Goal: Task Accomplishment & Management: Complete application form

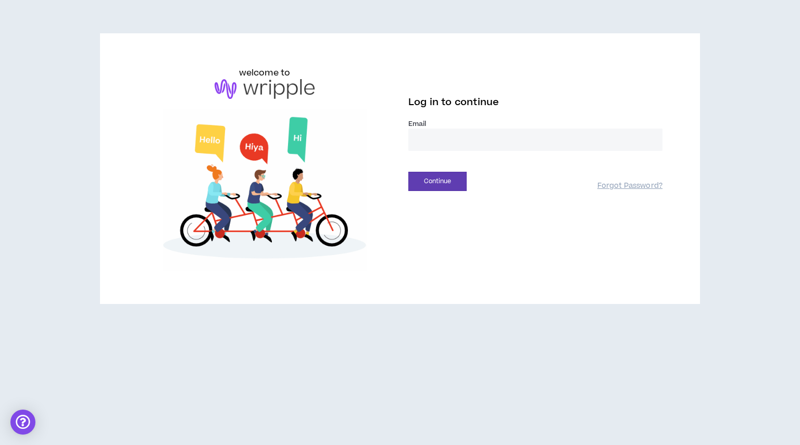
click at [458, 144] on input "email" at bounding box center [535, 140] width 254 height 22
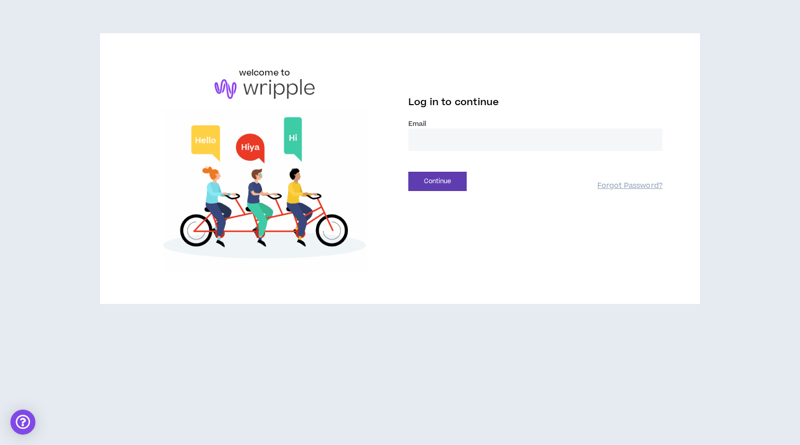
type input "**********"
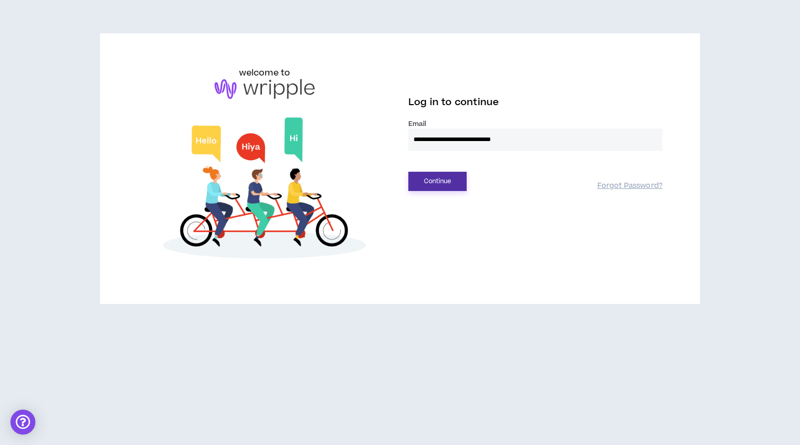
click at [433, 178] on button "Continue" at bounding box center [437, 181] width 58 height 19
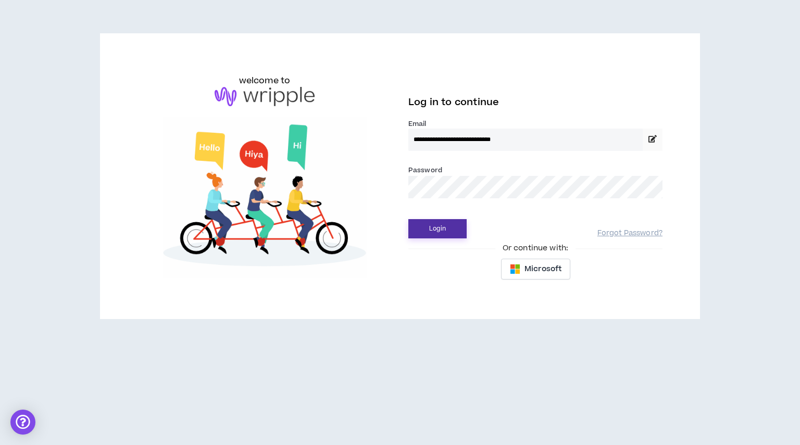
click at [452, 225] on button "Login" at bounding box center [437, 228] width 58 height 19
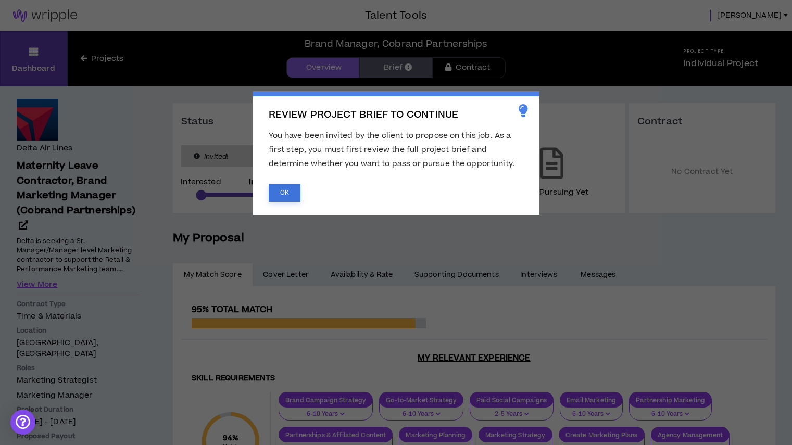
click at [280, 197] on button "OK" at bounding box center [285, 193] width 32 height 18
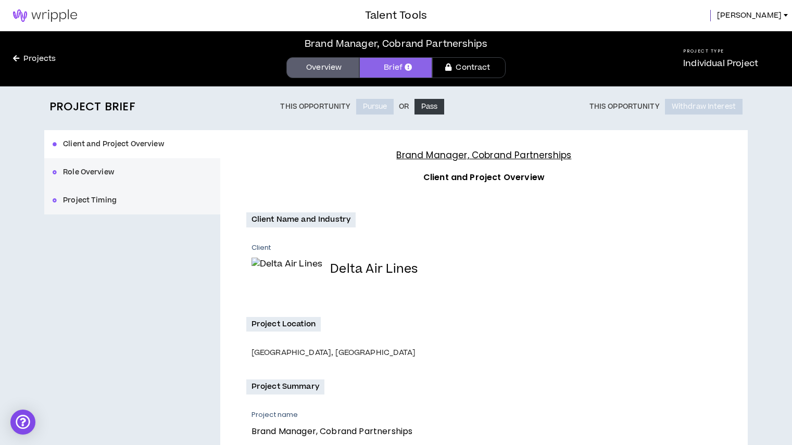
click at [412, 68] on icon at bounding box center [408, 67] width 7 height 7
click at [405, 67] on icon at bounding box center [408, 67] width 7 height 7
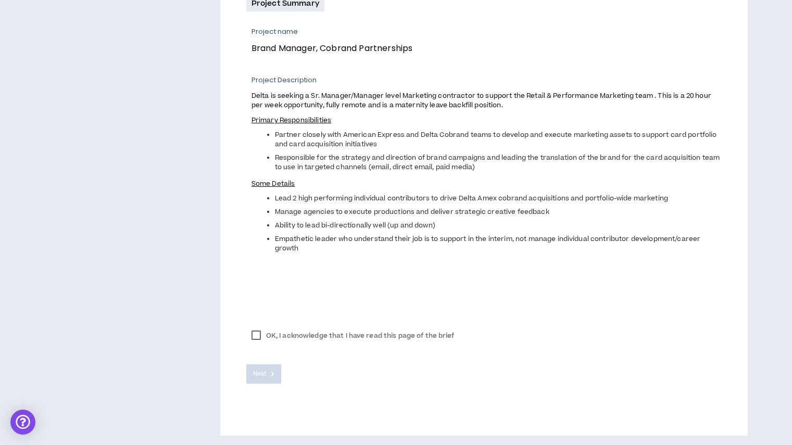
scroll to position [384, 0]
click at [255, 334] on label "OK, I acknowledge that I have read this page of the brief" at bounding box center [353, 335] width 214 height 16
click at [274, 371] on icon at bounding box center [273, 373] width 4 height 6
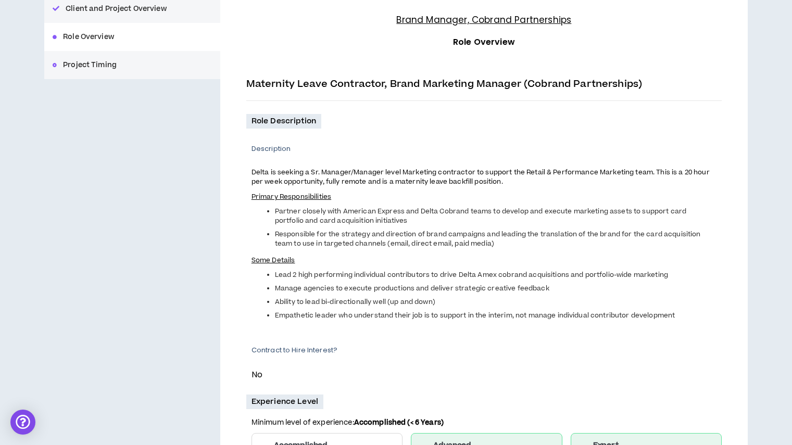
scroll to position [136, 0]
click at [268, 349] on p "Contract to Hire Interest?" at bounding box center [487, 349] width 470 height 9
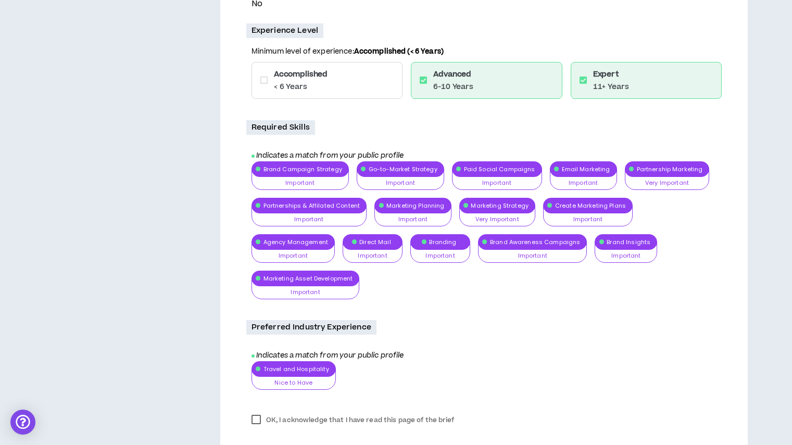
scroll to position [556, 0]
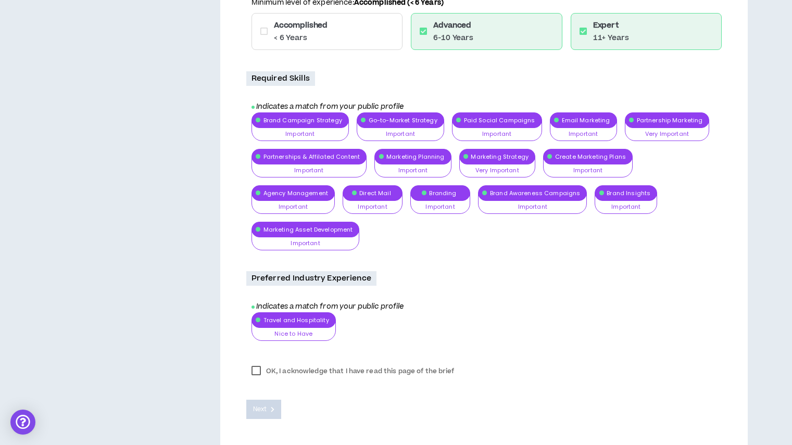
click at [259, 364] on label "OK, I acknowledge that I have read this page of the brief" at bounding box center [353, 372] width 214 height 16
click at [262, 405] on span "Next" at bounding box center [260, 410] width 14 height 10
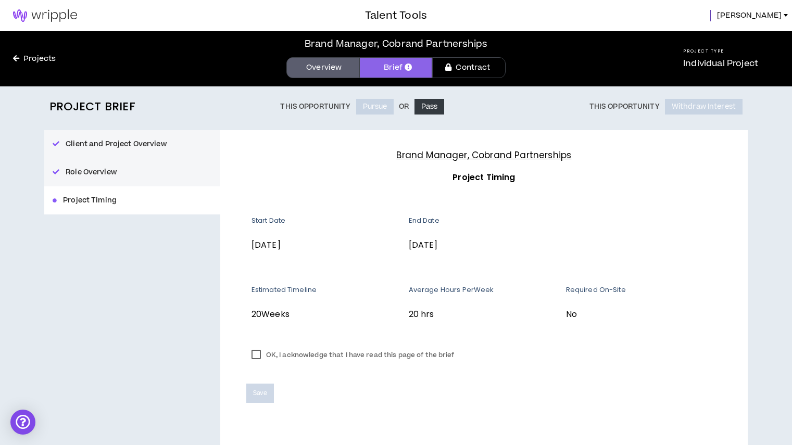
click at [253, 357] on label "OK, I acknowledge that I have read this page of the brief" at bounding box center [353, 355] width 214 height 16
click at [262, 394] on span "Save" at bounding box center [260, 394] width 14 height 10
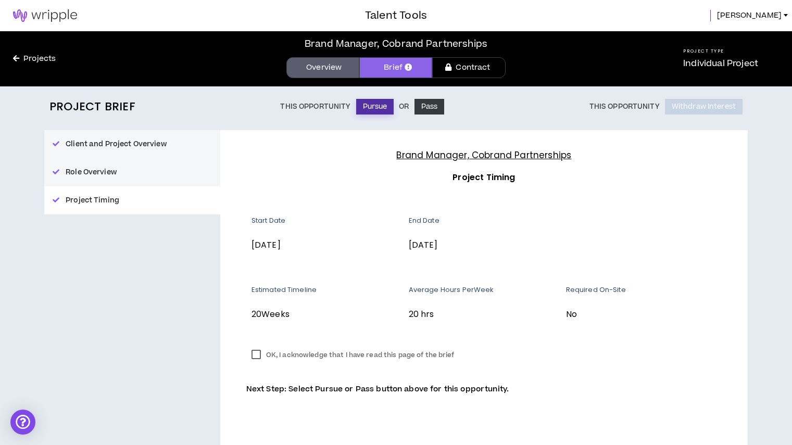
click at [371, 110] on button "Pursue" at bounding box center [375, 107] width 38 height 16
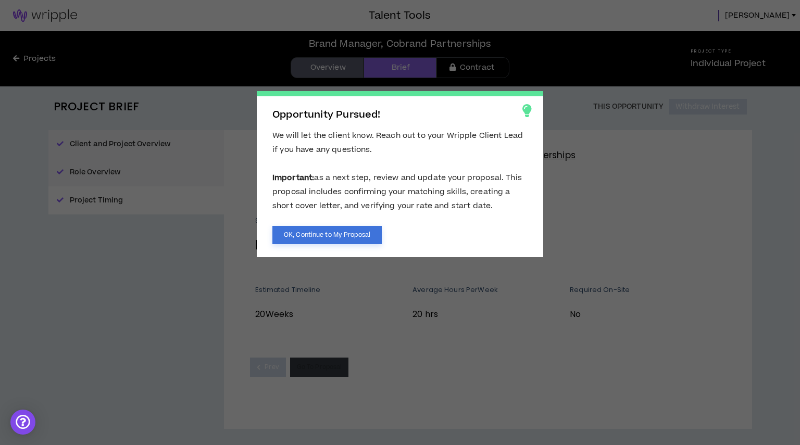
click at [327, 236] on button "OK, Continue to My Proposal" at bounding box center [326, 235] width 109 height 18
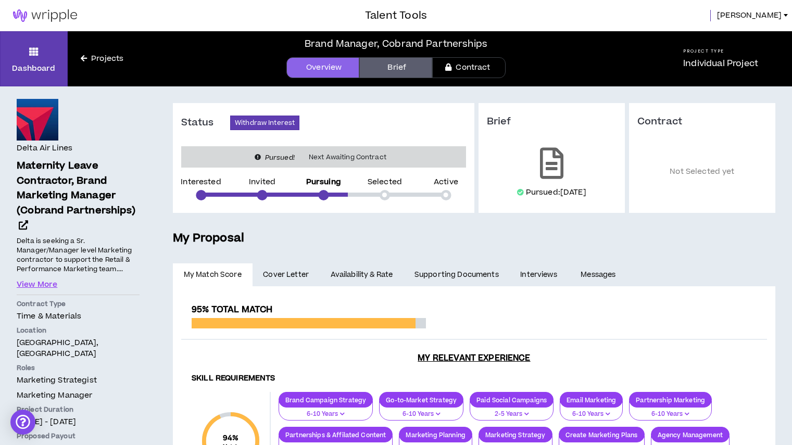
click at [96, 56] on link "Projects" at bounding box center [102, 58] width 69 height 11
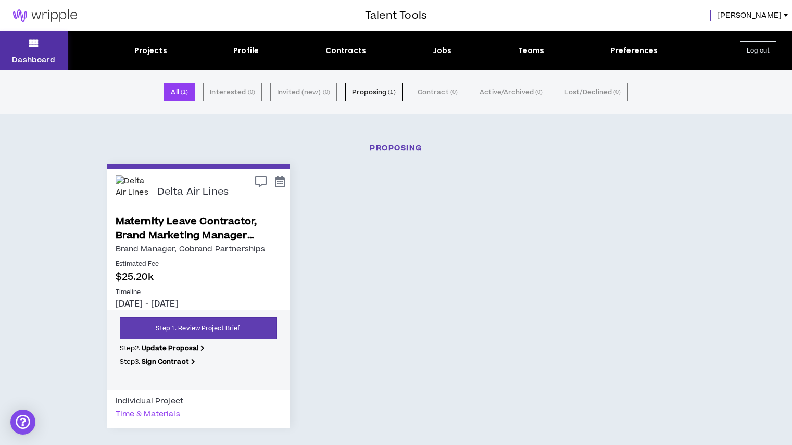
click at [28, 50] on button "Dashboard" at bounding box center [34, 50] width 68 height 39
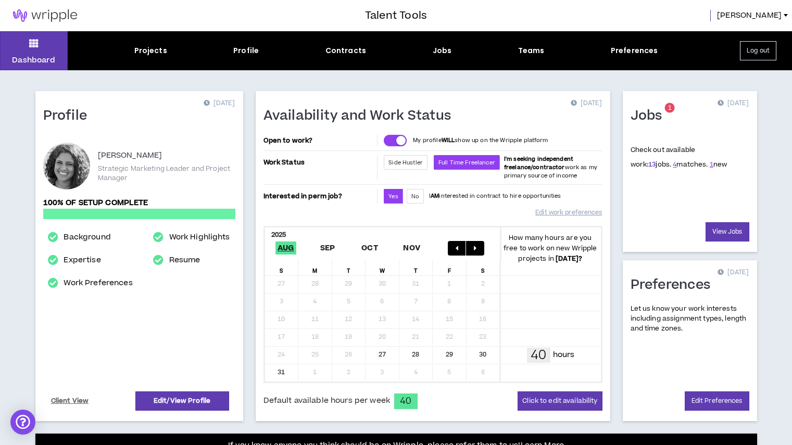
click at [649, 166] on link "13" at bounding box center [652, 164] width 7 height 9
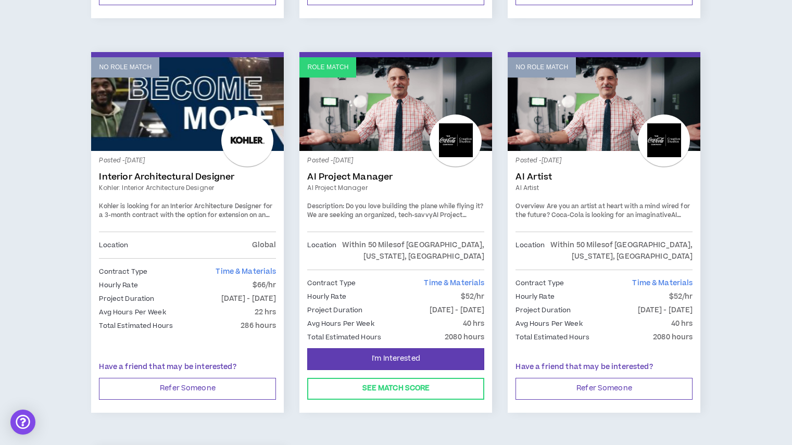
scroll to position [1309, 0]
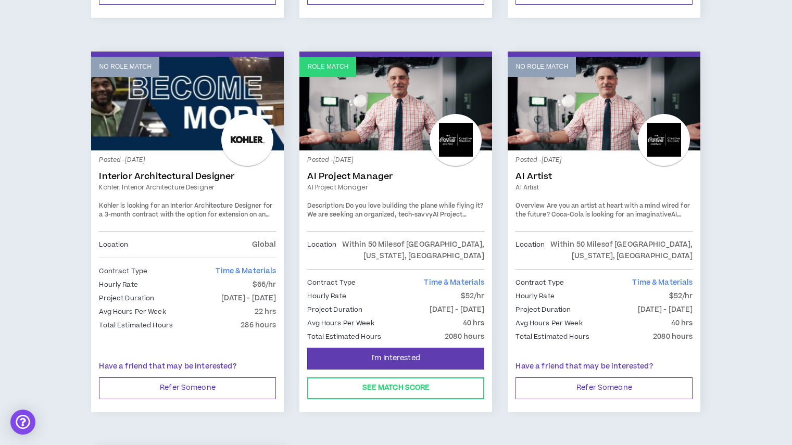
click at [393, 116] on link "Role Match" at bounding box center [396, 104] width 193 height 94
